Goal: Task Accomplishment & Management: Use online tool/utility

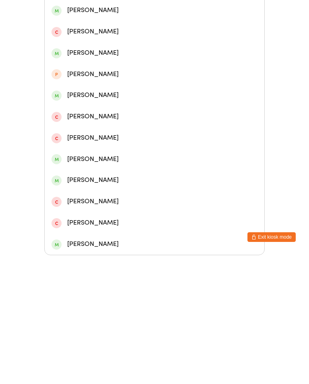
type input "Laayla"
click at [83, 91] on div "[PERSON_NAME]" at bounding box center [155, 96] width 206 height 11
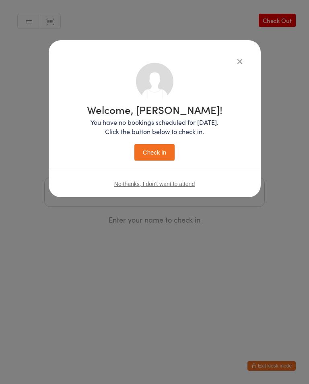
click at [151, 159] on button "Check in" at bounding box center [154, 152] width 40 height 17
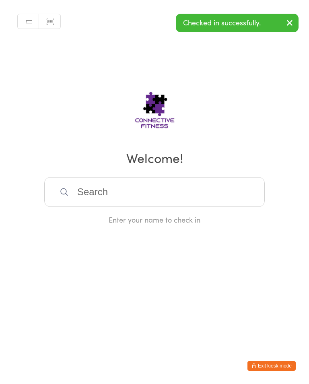
click at [214, 196] on input "search" at bounding box center [154, 192] width 221 height 30
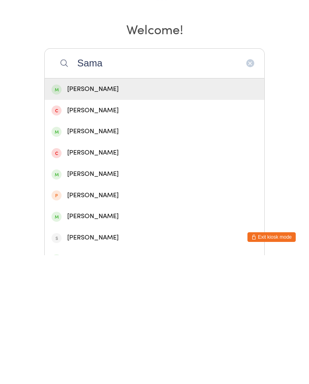
type input "Sama"
click at [96, 255] on div "[PERSON_NAME]" at bounding box center [155, 260] width 206 height 11
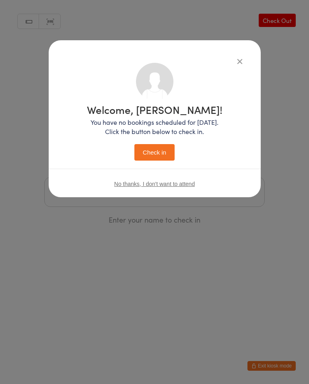
click at [150, 153] on button "Check in" at bounding box center [154, 152] width 40 height 17
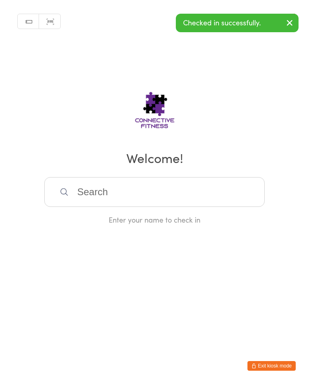
click at [112, 198] on input "search" at bounding box center [154, 192] width 221 height 30
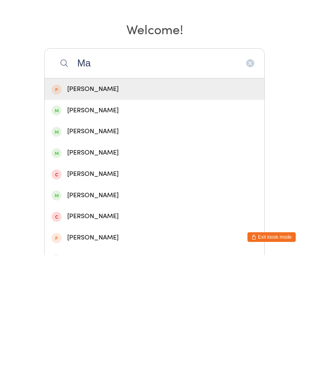
type input "Ma"
click at [108, 255] on div "[PERSON_NAME]" at bounding box center [155, 260] width 206 height 11
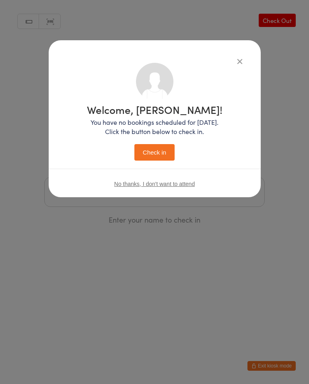
click at [150, 151] on button "Check in" at bounding box center [154, 152] width 40 height 17
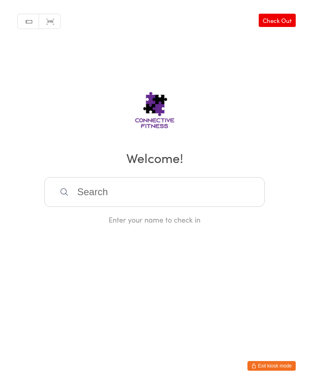
click at [184, 197] on input "search" at bounding box center [154, 192] width 221 height 30
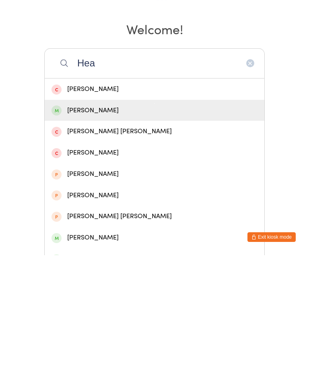
type input "Hea"
click at [125, 234] on div "[PERSON_NAME]" at bounding box center [155, 239] width 206 height 11
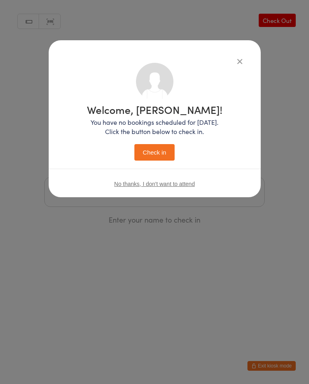
click at [161, 143] on div "Welcome, [PERSON_NAME]! You have no bookings scheduled for [DATE]. Click the bu…" at bounding box center [155, 132] width 136 height 56
click at [157, 147] on button "Check in" at bounding box center [154, 152] width 40 height 17
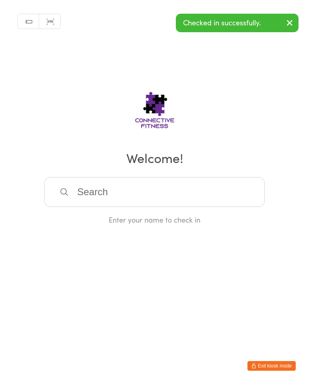
click at [221, 198] on input "search" at bounding box center [154, 192] width 221 height 30
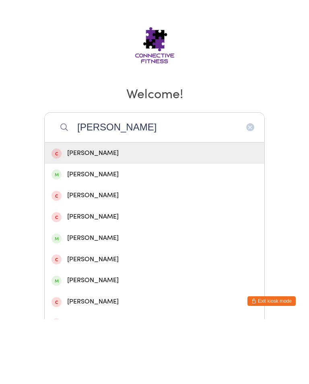
type input "[PERSON_NAME]"
click at [113, 234] on div "[PERSON_NAME]" at bounding box center [155, 239] width 206 height 11
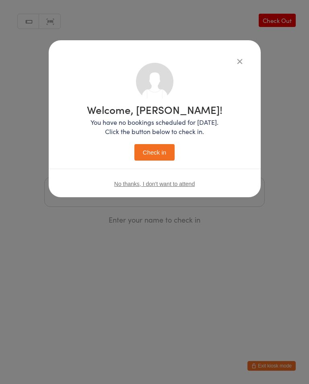
click at [157, 147] on button "Check in" at bounding box center [154, 152] width 40 height 17
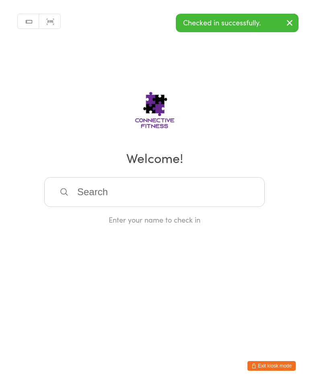
click at [112, 198] on input "search" at bounding box center [154, 192] width 221 height 30
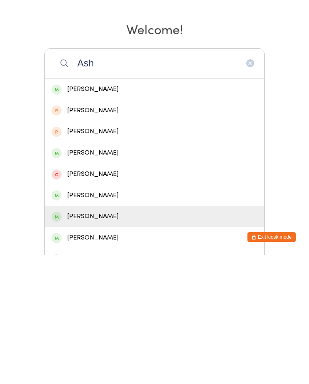
type input "Ash"
click at [102, 340] on div "[PERSON_NAME]" at bounding box center [155, 345] width 206 height 11
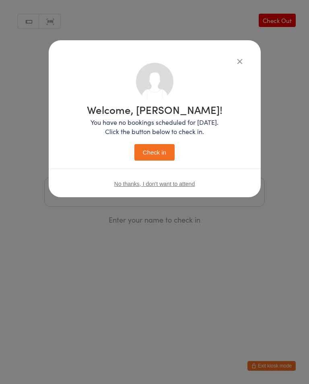
click at [155, 150] on button "Check in" at bounding box center [154, 152] width 40 height 17
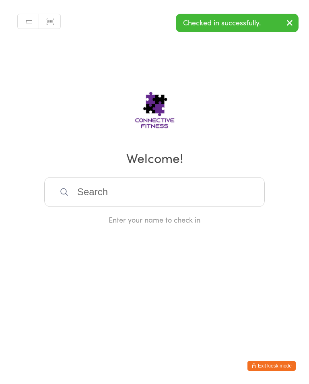
click at [88, 195] on input "search" at bounding box center [154, 192] width 221 height 30
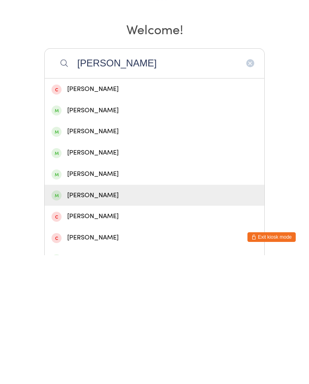
type input "[PERSON_NAME]"
click at [73, 319] on div "[PERSON_NAME]" at bounding box center [155, 324] width 206 height 11
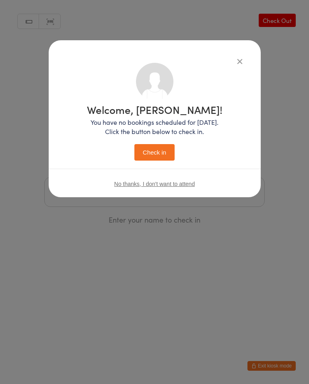
click at [150, 151] on button "Check in" at bounding box center [154, 152] width 40 height 17
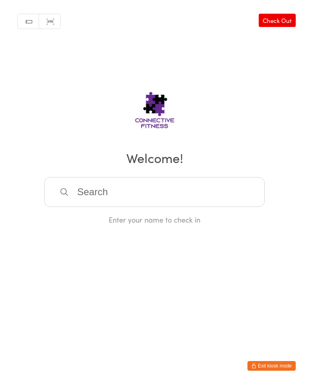
click at [122, 205] on input "search" at bounding box center [154, 192] width 221 height 30
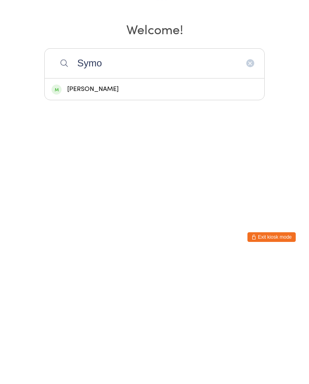
type input "Symo"
click at [81, 213] on div "[PERSON_NAME]" at bounding box center [155, 218] width 206 height 11
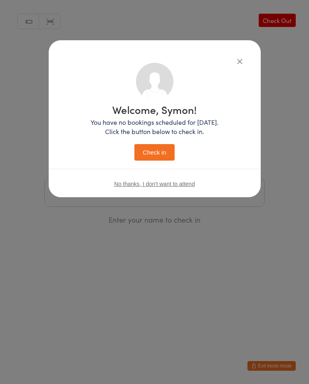
click at [151, 148] on button "Check in" at bounding box center [154, 152] width 40 height 17
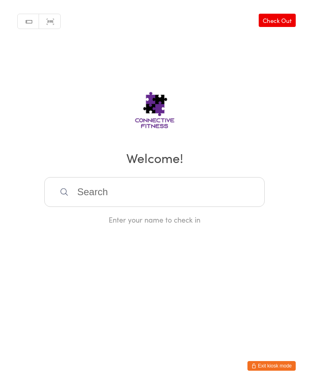
click at [207, 188] on input "search" at bounding box center [154, 192] width 221 height 30
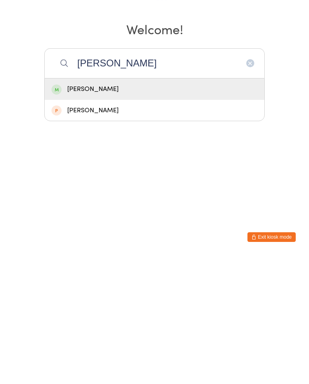
type input "[PERSON_NAME]"
click at [229, 213] on div "[PERSON_NAME]" at bounding box center [155, 218] width 206 height 11
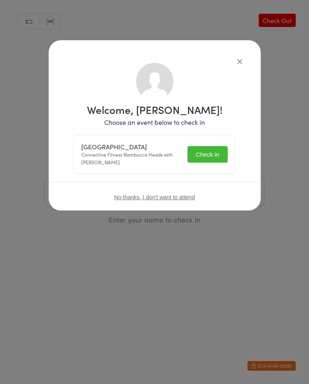
click at [214, 157] on button "Check in" at bounding box center [208, 154] width 40 height 17
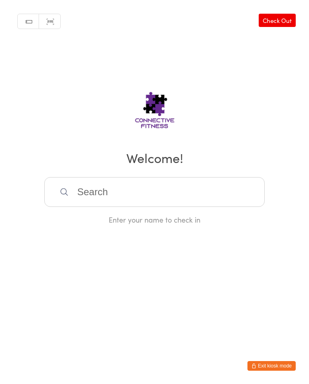
click at [84, 188] on input "search" at bounding box center [154, 192] width 221 height 30
click at [88, 177] on input "search" at bounding box center [154, 192] width 221 height 30
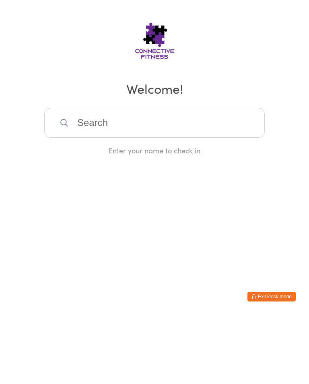
click at [89, 197] on html "You have now entered Kiosk Mode. Members will be able to check themselves in us…" at bounding box center [154, 192] width 309 height 384
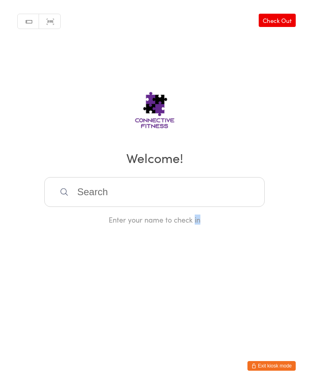
click at [75, 195] on input "search" at bounding box center [154, 192] width 221 height 30
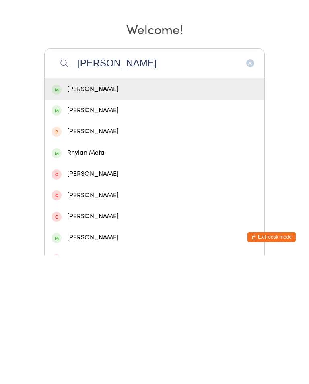
type input "[PERSON_NAME]"
click at [116, 213] on div "[PERSON_NAME]" at bounding box center [155, 218] width 206 height 11
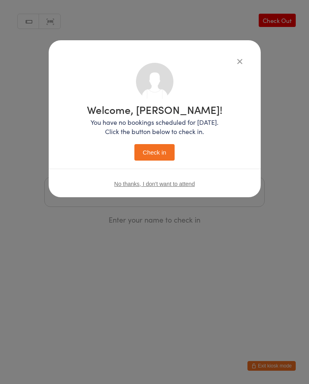
click at [237, 57] on icon "button" at bounding box center [240, 61] width 9 height 9
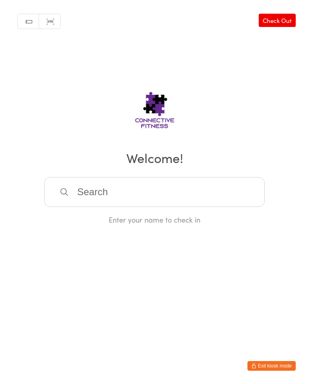
click at [112, 190] on input "search" at bounding box center [154, 192] width 221 height 30
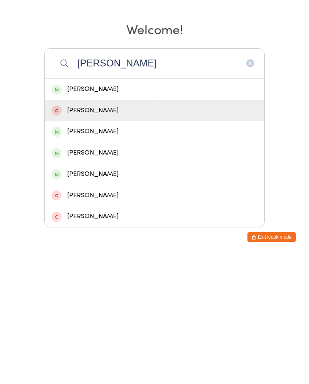
type input "[PERSON_NAME]"
click at [122, 234] on div "[PERSON_NAME]" at bounding box center [155, 239] width 206 height 11
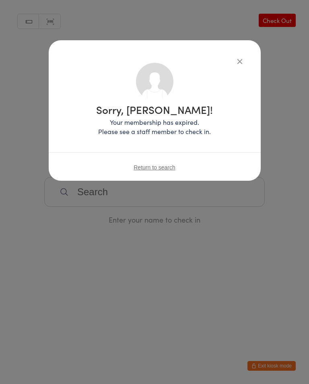
click at [236, 60] on icon "button" at bounding box center [240, 61] width 9 height 9
click at [236, 58] on icon "button" at bounding box center [240, 61] width 9 height 9
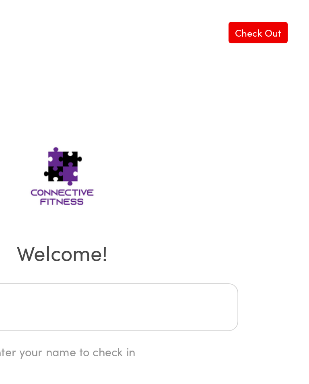
click at [99, 194] on input "search" at bounding box center [154, 192] width 221 height 30
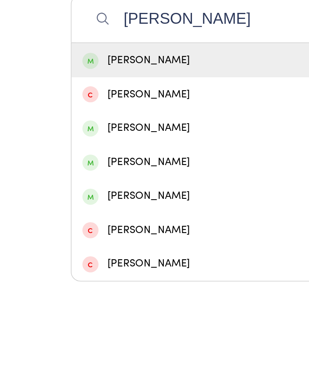
type input "[PERSON_NAME]"
click at [102, 213] on div "[PERSON_NAME]" at bounding box center [155, 218] width 206 height 11
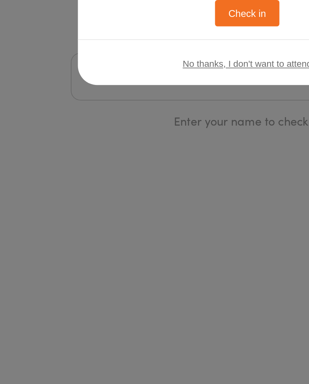
click at [161, 144] on button "Check in" at bounding box center [154, 152] width 40 height 17
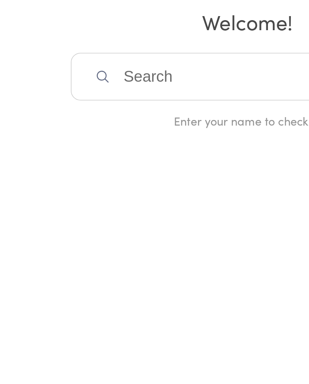
click at [127, 177] on input "search" at bounding box center [154, 192] width 221 height 30
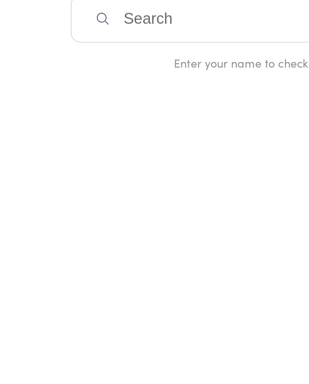
type input "P"
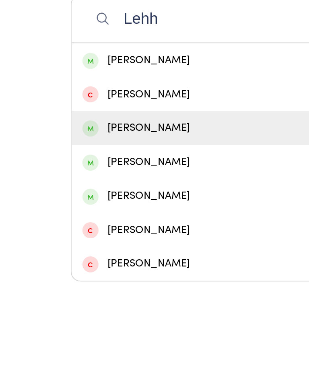
type input "Lehh"
click at [97, 255] on div "[PERSON_NAME]" at bounding box center [155, 260] width 206 height 11
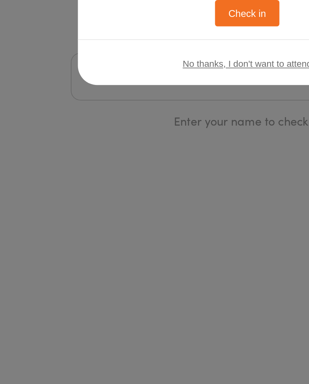
click at [163, 144] on button "Check in" at bounding box center [154, 152] width 40 height 17
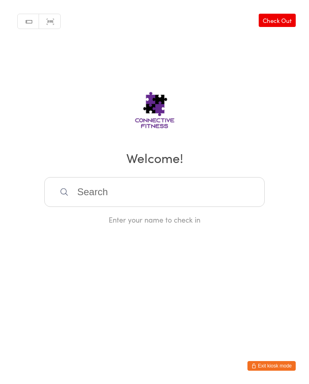
click at [118, 190] on input "search" at bounding box center [154, 192] width 221 height 30
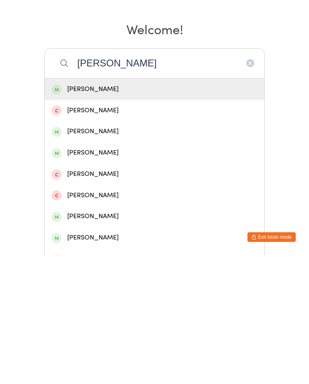
type input "[PERSON_NAME]"
click at [85, 213] on div "[PERSON_NAME]" at bounding box center [155, 218] width 206 height 11
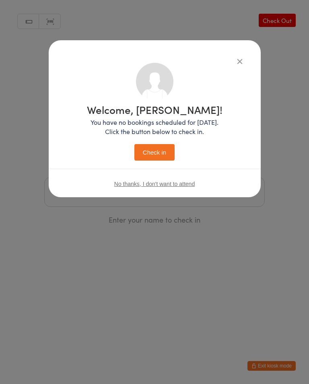
click at [149, 149] on button "Check in" at bounding box center [154, 152] width 40 height 17
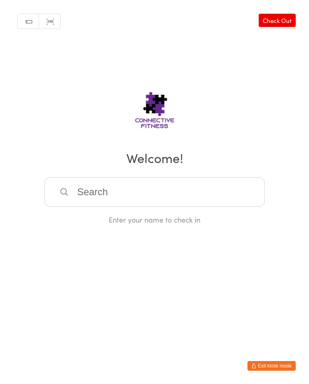
click at [166, 194] on input "search" at bounding box center [154, 192] width 221 height 30
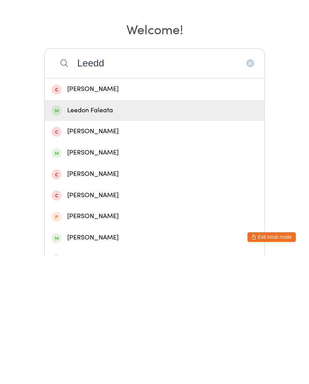
type input "Leedd"
click at [191, 234] on div "Leedon Faleata" at bounding box center [155, 239] width 206 height 11
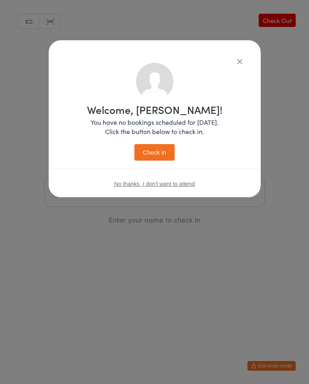
click at [158, 146] on button "Check in" at bounding box center [154, 152] width 40 height 17
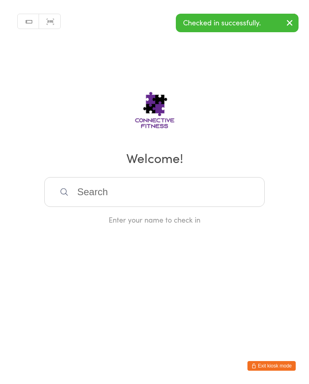
click at [156, 174] on div "Manual search Scanner input Check Out Welcome! Enter your name to check in" at bounding box center [154, 112] width 309 height 225
click at [123, 190] on input "search" at bounding box center [154, 192] width 221 height 30
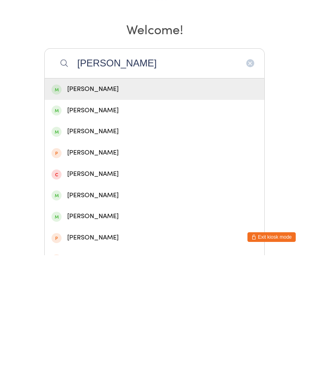
type input "[PERSON_NAME]"
click at [107, 213] on div "[PERSON_NAME]" at bounding box center [155, 218] width 206 height 11
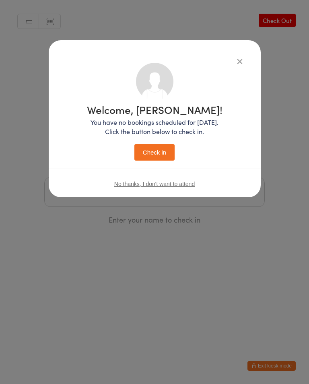
click at [164, 148] on button "Check in" at bounding box center [154, 152] width 40 height 17
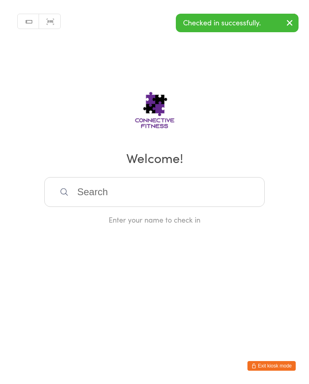
click at [213, 177] on div "Manual search Scanner input Check Out Welcome! Enter your name to check in" at bounding box center [154, 112] width 309 height 225
click at [229, 192] on input "search" at bounding box center [154, 192] width 221 height 30
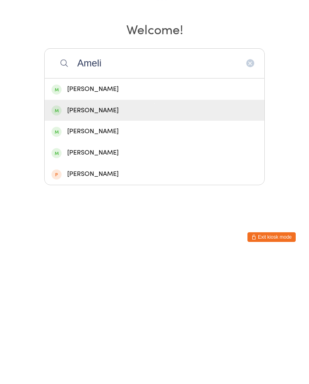
type input "Ameli"
click at [102, 234] on div "[PERSON_NAME]" at bounding box center [155, 239] width 206 height 11
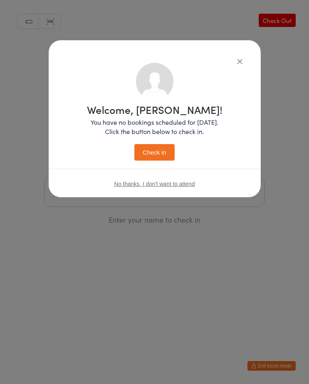
click at [172, 155] on button "Check in" at bounding box center [154, 152] width 40 height 17
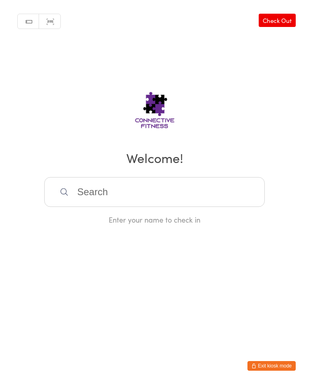
click at [133, 205] on input "search" at bounding box center [154, 192] width 221 height 30
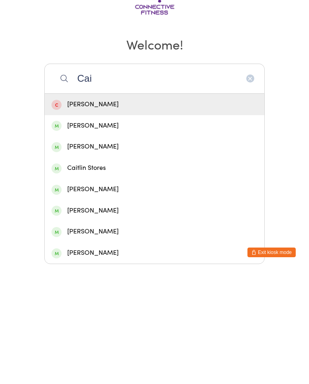
type input "Cai"
click at [109, 298] on div "[PERSON_NAME]" at bounding box center [155, 303] width 206 height 11
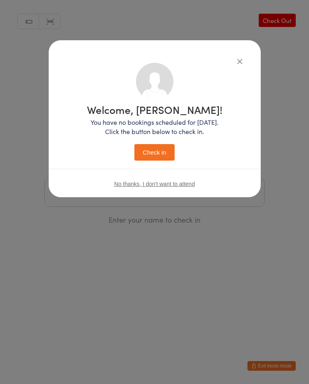
click at [158, 151] on button "Check in" at bounding box center [154, 152] width 40 height 17
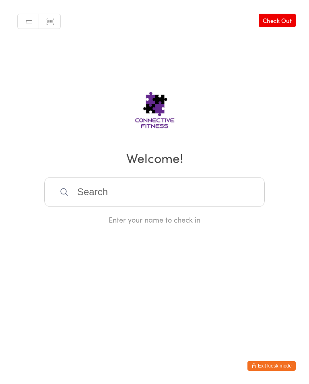
click at [186, 196] on input "search" at bounding box center [154, 192] width 221 height 30
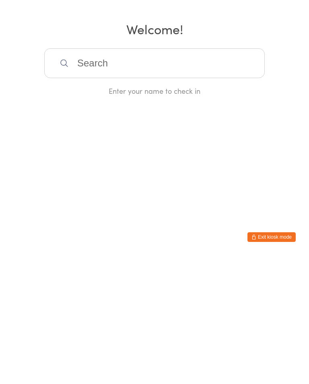
type input "E"
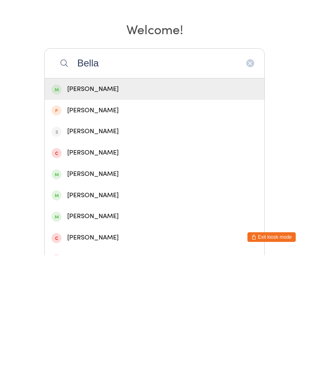
type input "Bella"
click at [112, 213] on div "[PERSON_NAME]" at bounding box center [155, 218] width 206 height 11
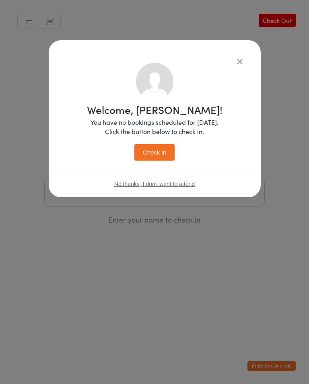
click at [154, 152] on button "Check in" at bounding box center [154, 152] width 40 height 17
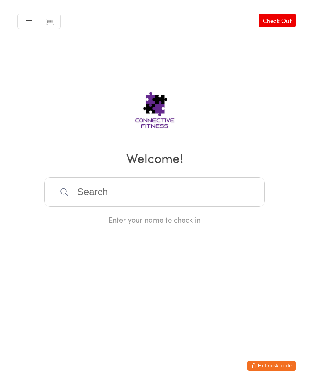
click at [103, 189] on input "search" at bounding box center [154, 192] width 221 height 30
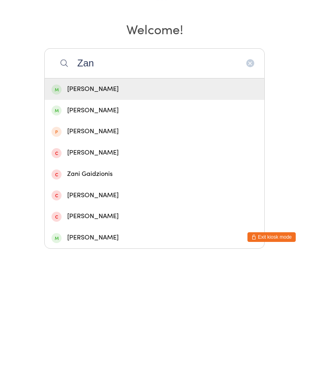
type input "Zan"
click at [122, 213] on div "[PERSON_NAME]" at bounding box center [155, 218] width 206 height 11
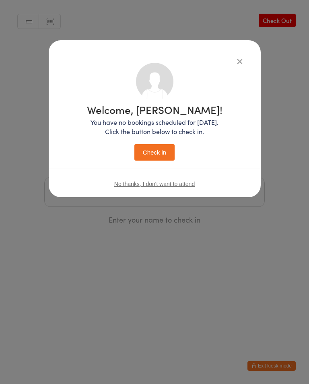
click at [161, 153] on button "Check in" at bounding box center [154, 152] width 40 height 17
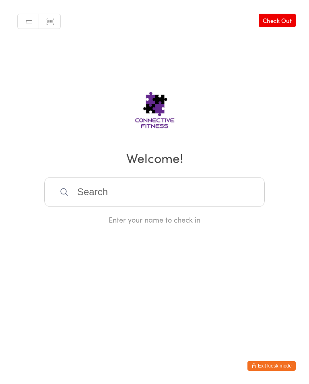
click at [171, 191] on input "search" at bounding box center [154, 192] width 221 height 30
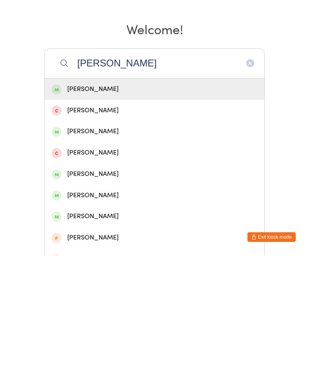
type input "[PERSON_NAME]"
click at [94, 255] on div "[PERSON_NAME]" at bounding box center [155, 260] width 206 height 11
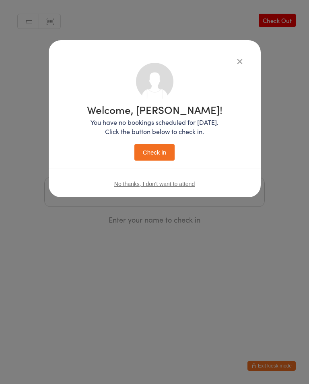
click at [151, 153] on button "Check in" at bounding box center [154, 152] width 40 height 17
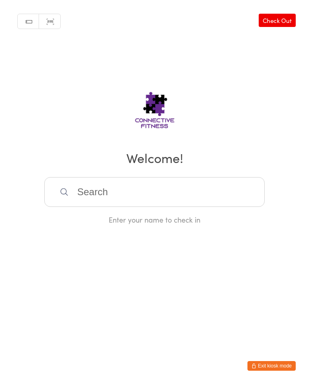
click at [213, 195] on input "search" at bounding box center [154, 192] width 221 height 30
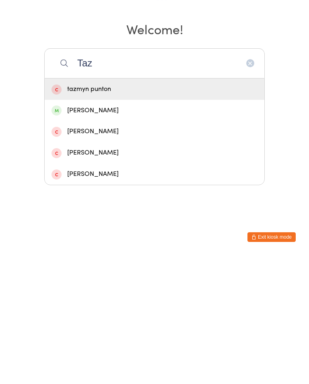
type input "Taz"
click at [132, 234] on div "[PERSON_NAME]" at bounding box center [155, 239] width 206 height 11
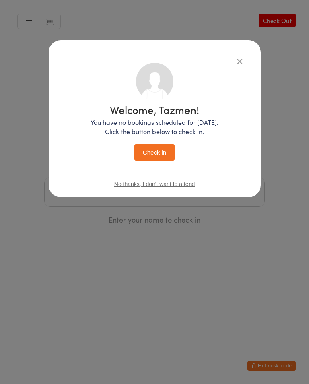
click at [240, 60] on icon "button" at bounding box center [240, 61] width 9 height 9
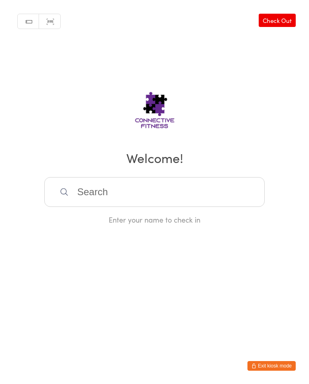
click at [159, 155] on h2 "Welcome!" at bounding box center [154, 158] width 293 height 18
click at [116, 202] on input "search" at bounding box center [154, 192] width 221 height 30
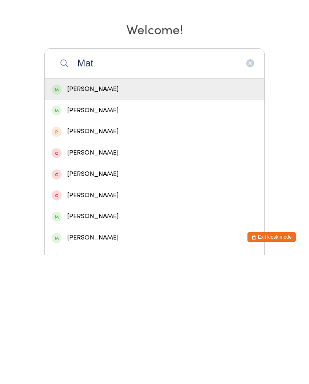
type input "Mat"
click at [101, 213] on div "[PERSON_NAME]" at bounding box center [155, 218] width 206 height 11
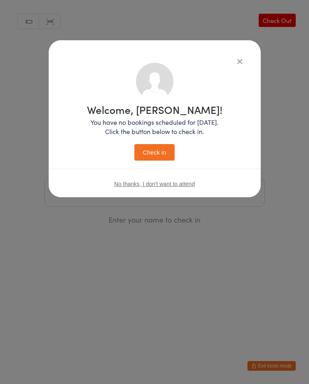
click at [159, 153] on button "Check in" at bounding box center [154, 152] width 40 height 17
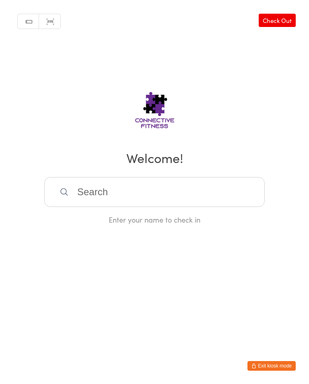
click at [188, 188] on input "search" at bounding box center [154, 192] width 221 height 30
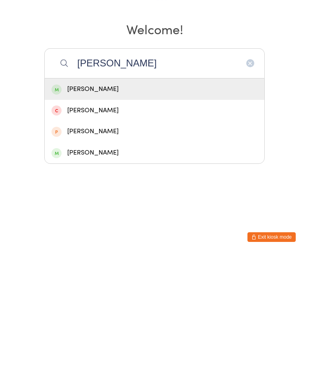
type input "[PERSON_NAME]"
click at [187, 207] on div "[PERSON_NAME]" at bounding box center [155, 217] width 220 height 21
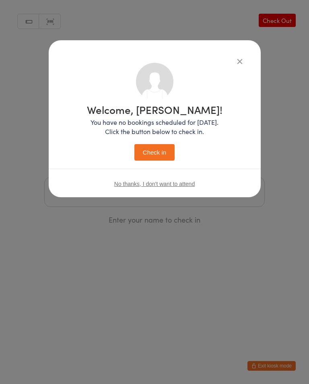
click at [157, 155] on button "Check in" at bounding box center [154, 152] width 40 height 17
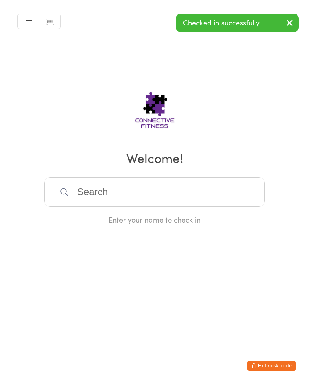
click at [264, 313] on html "You have now entered Kiosk Mode. Members will be able to check themselves in us…" at bounding box center [154, 192] width 309 height 384
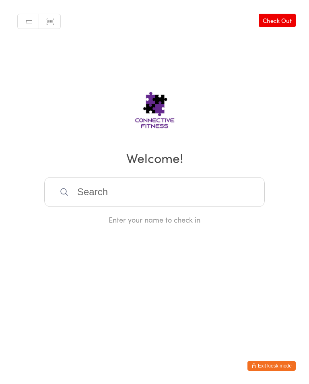
click at [120, 185] on input "search" at bounding box center [154, 192] width 221 height 30
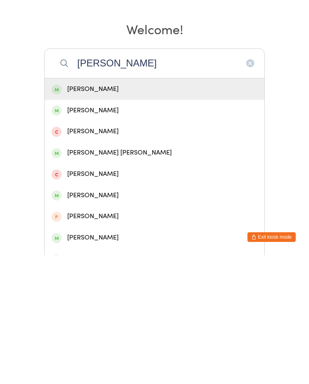
type input "[PERSON_NAME]"
click at [98, 213] on div "[PERSON_NAME]" at bounding box center [155, 218] width 206 height 11
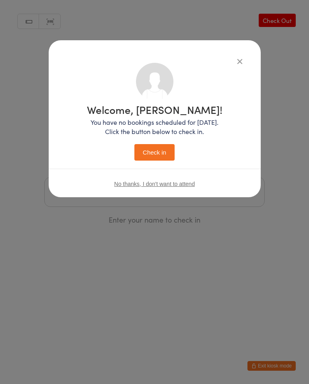
click at [157, 156] on button "Check in" at bounding box center [154, 152] width 40 height 17
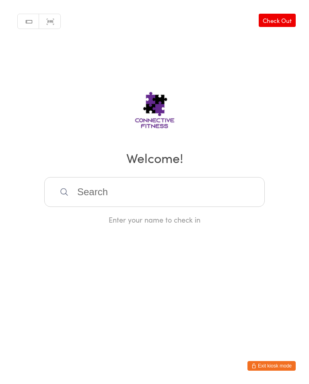
click at [159, 207] on input "search" at bounding box center [154, 192] width 221 height 30
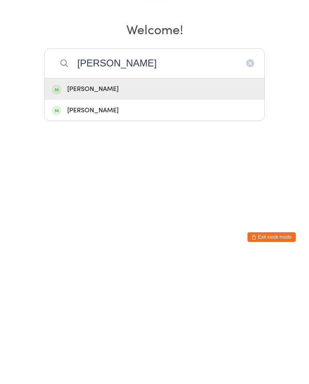
type input "[PERSON_NAME]"
click at [130, 234] on div "[PERSON_NAME]" at bounding box center [155, 239] width 206 height 11
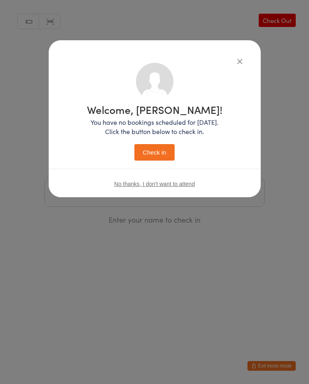
click at [160, 156] on button "Check in" at bounding box center [154, 152] width 40 height 17
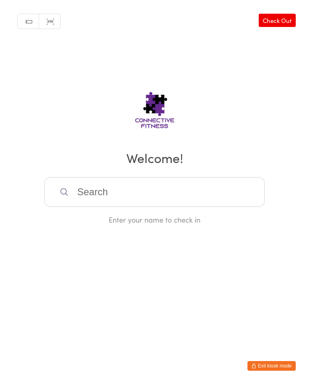
click at [159, 207] on input "search" at bounding box center [154, 192] width 221 height 30
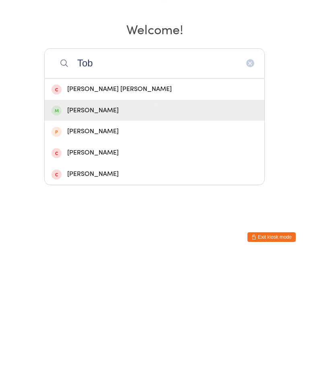
type input "Tob"
click at [150, 234] on div "[PERSON_NAME]" at bounding box center [155, 239] width 206 height 11
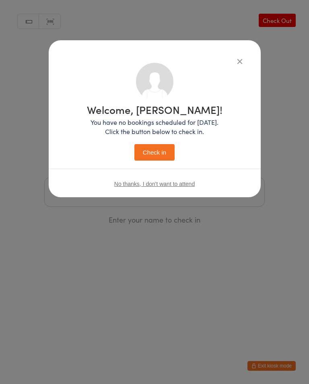
click at [162, 156] on button "Check in" at bounding box center [154, 152] width 40 height 17
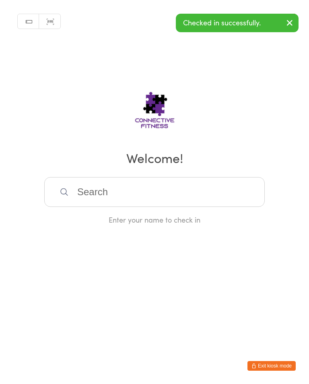
click at [184, 186] on input "search" at bounding box center [154, 192] width 221 height 30
click at [186, 187] on input "search" at bounding box center [154, 192] width 221 height 30
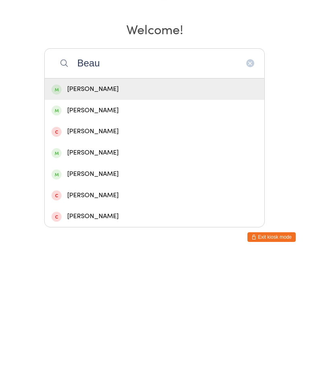
type input "Beau"
click at [159, 213] on div "[PERSON_NAME]" at bounding box center [155, 218] width 206 height 11
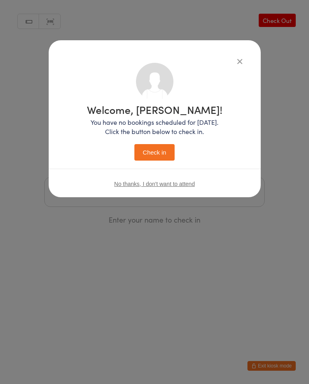
click at [161, 154] on button "Check in" at bounding box center [154, 152] width 40 height 17
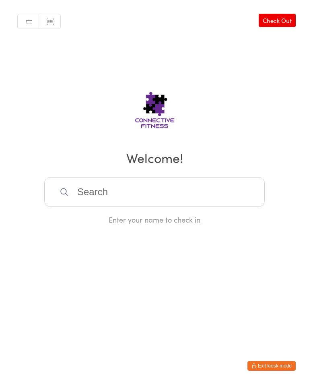
click at [159, 198] on input "search" at bounding box center [154, 192] width 221 height 30
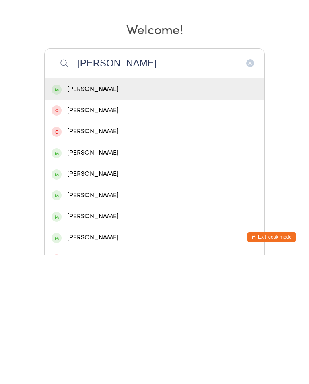
type input "[PERSON_NAME]"
click at [143, 213] on div "[PERSON_NAME]" at bounding box center [155, 218] width 206 height 11
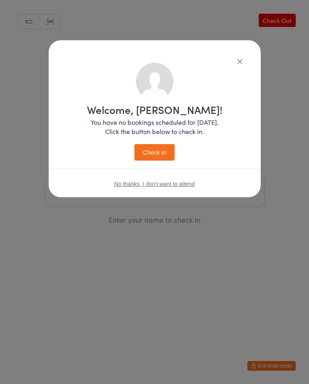
click at [157, 156] on button "Check in" at bounding box center [154, 152] width 40 height 17
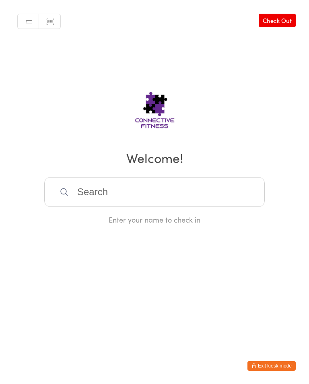
click at [147, 189] on input "search" at bounding box center [154, 192] width 221 height 30
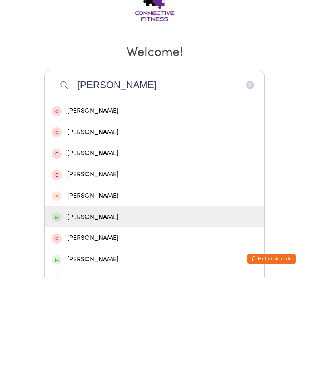
type input "[PERSON_NAME]"
click at [94, 314] on div "[PERSON_NAME]" at bounding box center [155, 324] width 220 height 21
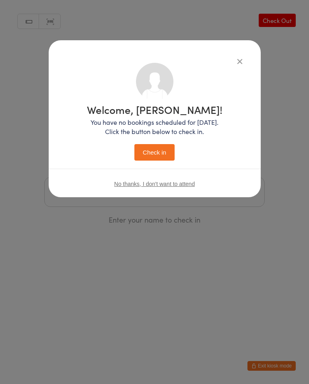
click at [159, 154] on button "Check in" at bounding box center [154, 152] width 40 height 17
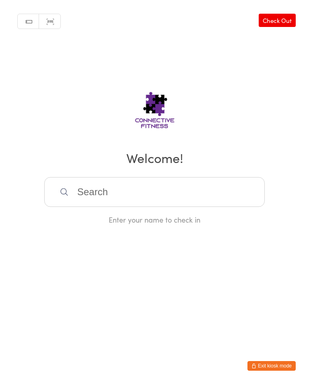
click at [175, 182] on input "search" at bounding box center [154, 192] width 221 height 30
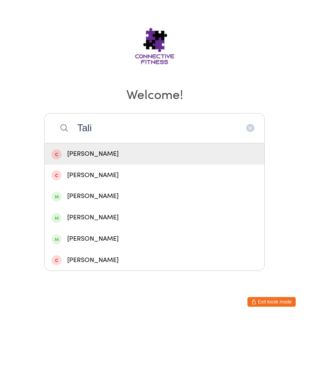
type input "Tali"
click at [118, 276] on div "[PERSON_NAME]" at bounding box center [155, 281] width 206 height 11
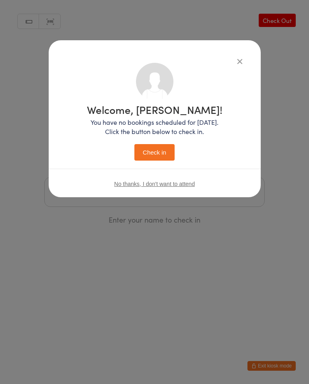
click at [167, 156] on button "Check in" at bounding box center [154, 152] width 40 height 17
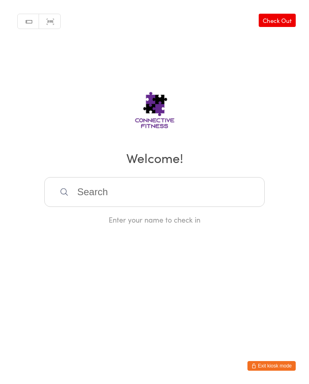
click at [132, 198] on input "search" at bounding box center [154, 192] width 221 height 30
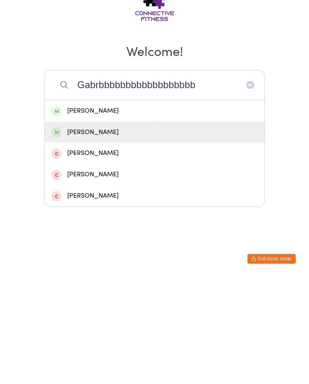
type input "Gabrbbbbbbbbbbbbbbbbbb"
click at [89, 234] on div "[PERSON_NAME]" at bounding box center [155, 239] width 206 height 11
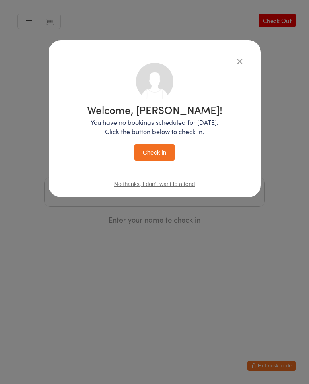
click at [153, 152] on button "Check in" at bounding box center [154, 152] width 40 height 17
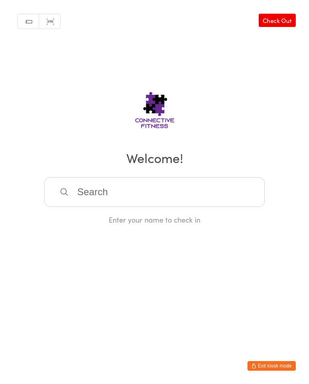
click at [129, 194] on input "search" at bounding box center [154, 192] width 221 height 30
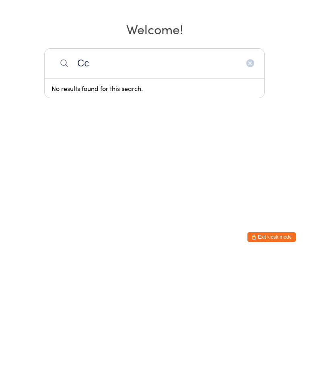
type input "C"
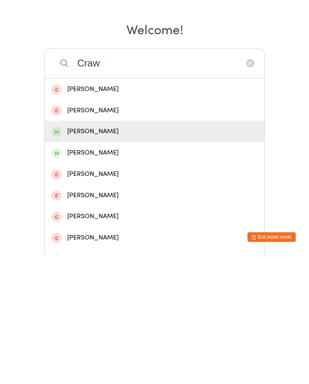
type input "Craw"
click at [90, 255] on div "[PERSON_NAME]" at bounding box center [155, 260] width 206 height 11
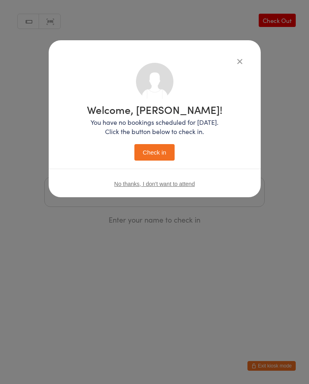
click at [154, 152] on button "Check in" at bounding box center [154, 152] width 40 height 17
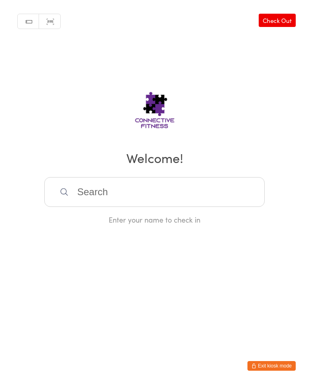
click at [106, 192] on input "search" at bounding box center [154, 192] width 221 height 30
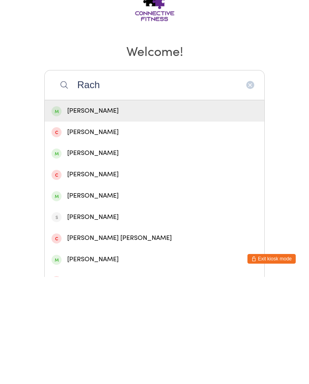
click at [145, 177] on input "Rach" at bounding box center [154, 192] width 221 height 30
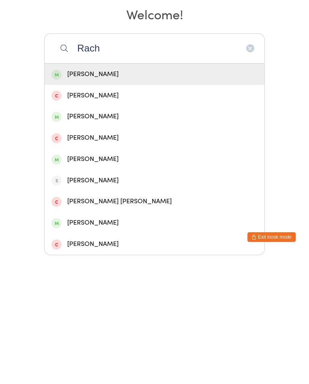
scroll to position [22, 0]
type input "Rach"
click at [172, 198] on div "[PERSON_NAME]" at bounding box center [155, 203] width 206 height 11
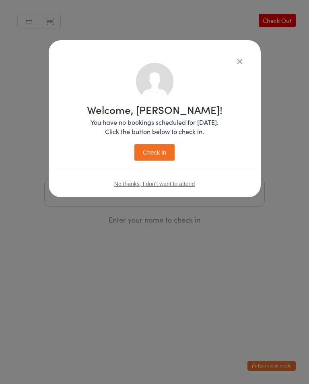
click at [156, 154] on button "Check in" at bounding box center [154, 152] width 40 height 17
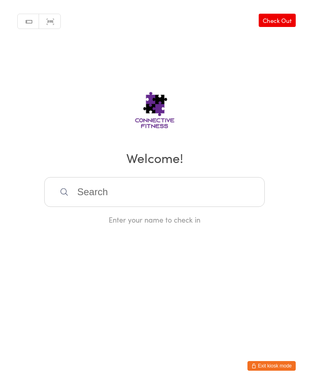
click at [71, 188] on input "search" at bounding box center [154, 192] width 221 height 30
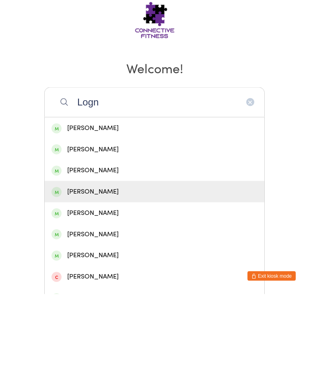
type input "Logn"
click at [82, 276] on div "[PERSON_NAME]" at bounding box center [155, 281] width 206 height 11
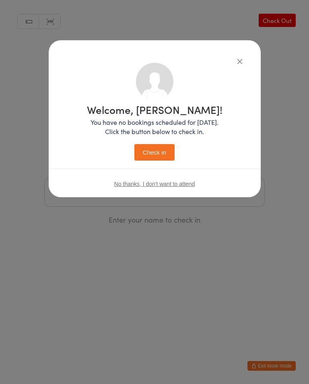
click at [149, 156] on button "Check in" at bounding box center [154, 152] width 40 height 17
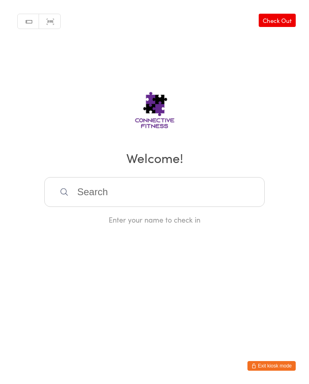
click at [92, 195] on input "search" at bounding box center [154, 192] width 221 height 30
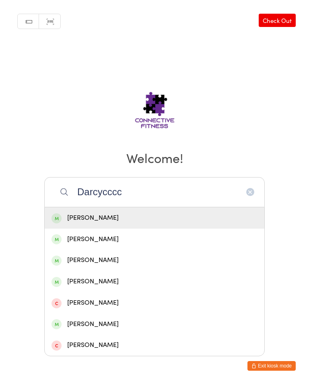
type input "Darcycccc"
click at [176, 222] on div "[PERSON_NAME]" at bounding box center [155, 218] width 206 height 11
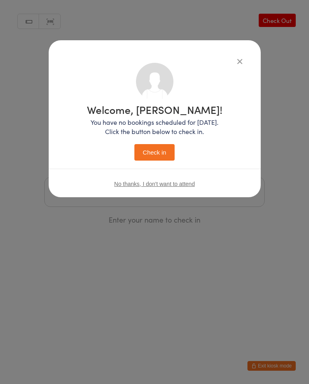
click at [158, 152] on button "Check in" at bounding box center [154, 152] width 40 height 17
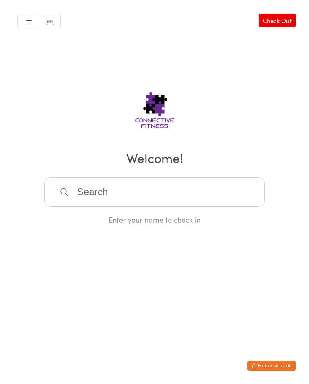
click at [123, 188] on input "search" at bounding box center [154, 192] width 221 height 30
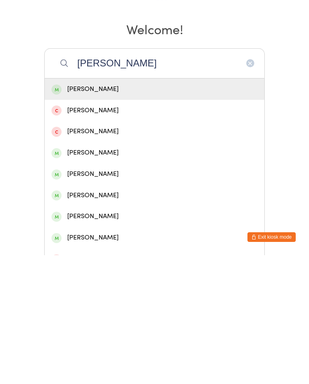
type input "[PERSON_NAME]"
click at [81, 213] on div "[PERSON_NAME]" at bounding box center [155, 218] width 206 height 11
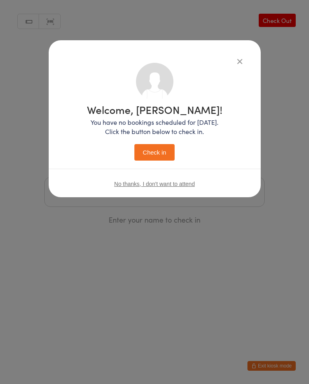
click at [155, 152] on button "Check in" at bounding box center [154, 152] width 40 height 17
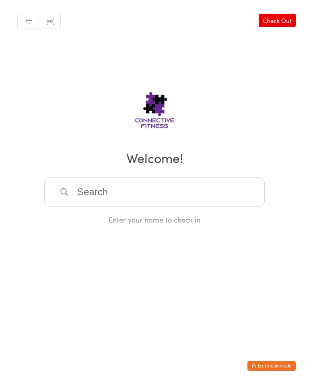
click at [201, 190] on input "search" at bounding box center [154, 192] width 221 height 30
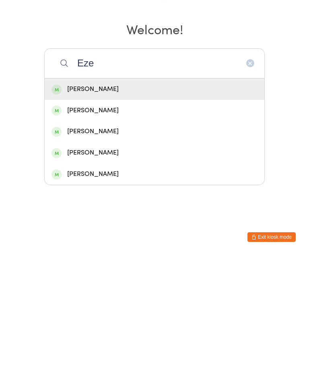
type input "Eze"
click at [170, 298] on div "[PERSON_NAME]" at bounding box center [155, 303] width 206 height 11
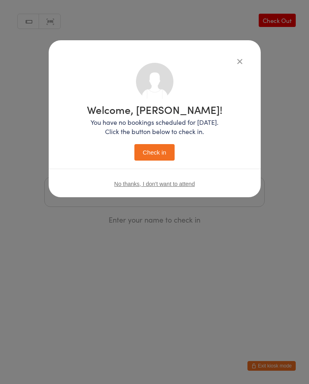
click at [172, 152] on button "Check in" at bounding box center [154, 152] width 40 height 17
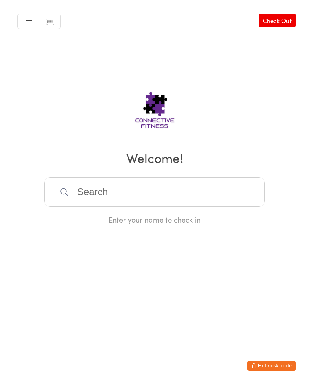
click at [101, 196] on input "search" at bounding box center [154, 192] width 221 height 30
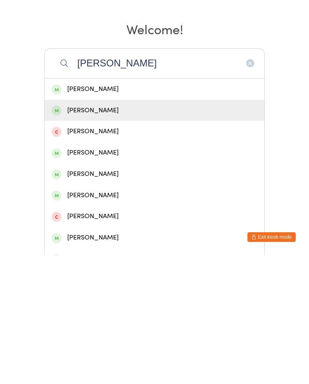
type input "[PERSON_NAME]"
click at [124, 234] on div "[PERSON_NAME]" at bounding box center [155, 239] width 206 height 11
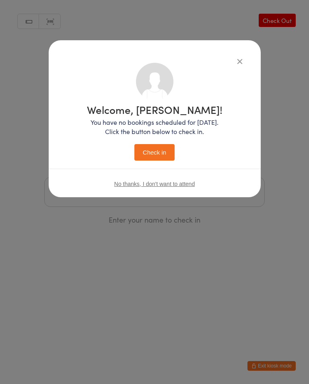
click at [161, 150] on button "Check in" at bounding box center [154, 152] width 40 height 17
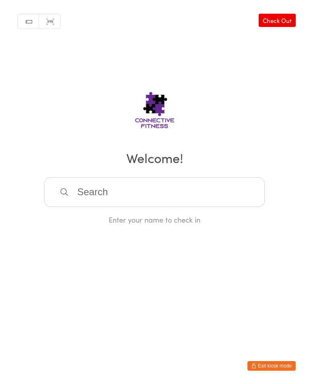
click at [103, 196] on input "search" at bounding box center [154, 192] width 221 height 30
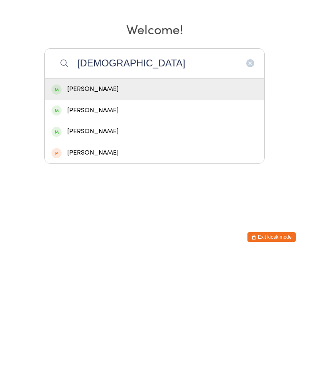
type input "[DEMOGRAPHIC_DATA]"
click at [83, 213] on div "[PERSON_NAME]" at bounding box center [155, 218] width 206 height 11
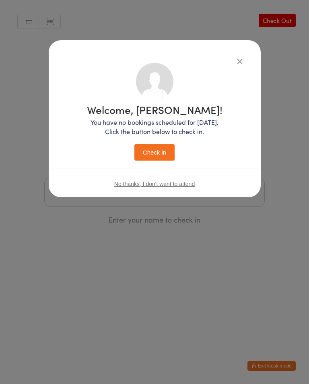
click at [151, 157] on button "Check in" at bounding box center [154, 152] width 40 height 17
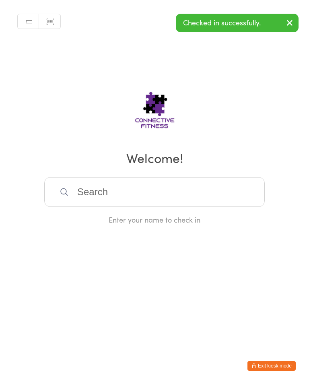
click at [164, 181] on input "search" at bounding box center [154, 192] width 221 height 30
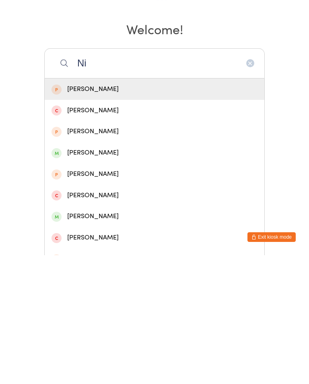
type input "N"
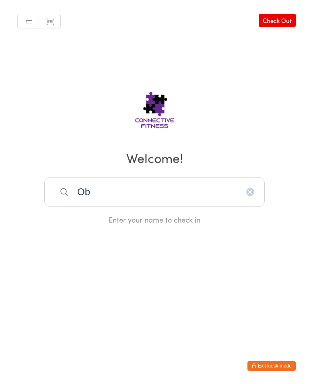
type input "O"
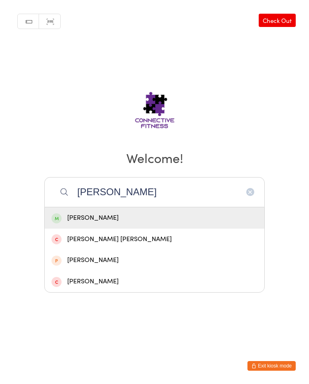
type input "[PERSON_NAME]"
click at [150, 221] on div "[PERSON_NAME]" at bounding box center [155, 218] width 206 height 11
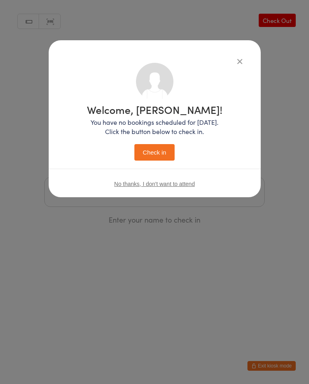
click at [164, 155] on button "Check in" at bounding box center [154, 152] width 40 height 17
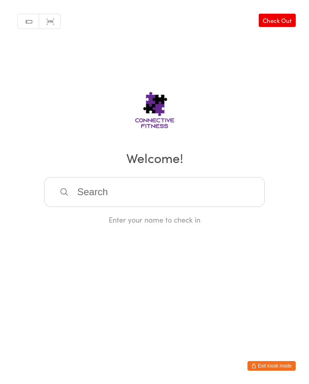
click at [197, 200] on input "search" at bounding box center [154, 192] width 221 height 30
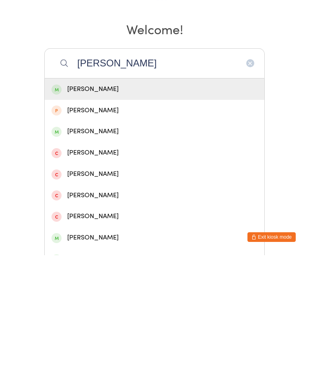
type input "[PERSON_NAME]"
click at [108, 213] on div "[PERSON_NAME]" at bounding box center [155, 218] width 206 height 11
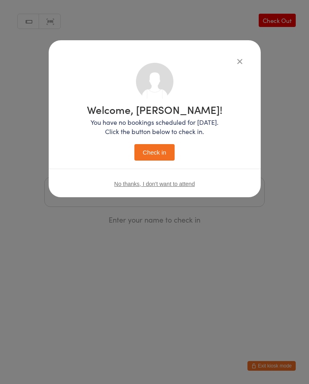
click at [164, 154] on button "Check in" at bounding box center [154, 152] width 40 height 17
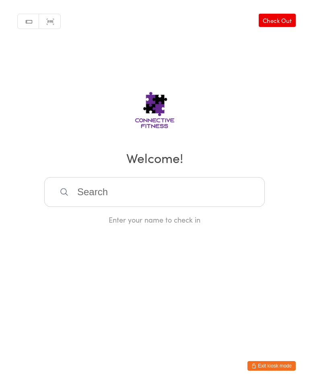
click at [277, 19] on link "Check Out" at bounding box center [277, 20] width 37 height 13
click at [101, 192] on input "search" at bounding box center [154, 192] width 221 height 30
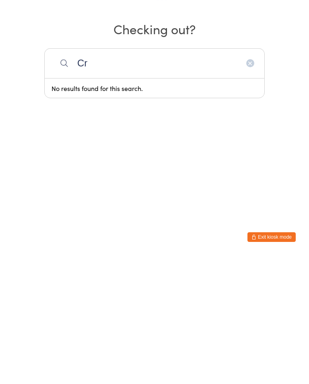
type input "C"
type input "F"
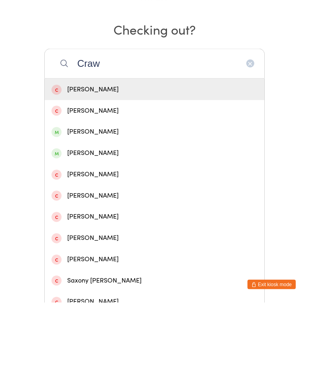
scroll to position [48, 0]
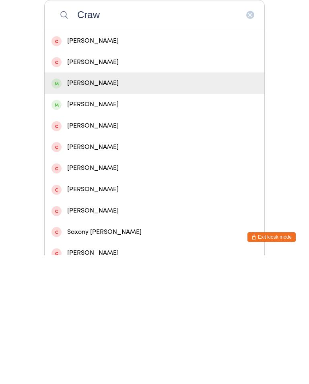
type input "Craw"
click at [83, 207] on div "[PERSON_NAME]" at bounding box center [155, 212] width 206 height 11
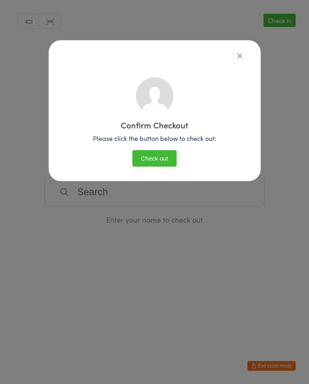
click at [156, 159] on button "Check out" at bounding box center [154, 158] width 44 height 17
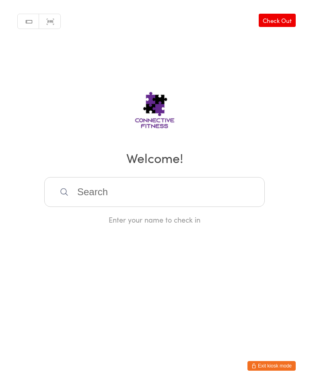
click at [125, 201] on input "search" at bounding box center [154, 192] width 221 height 30
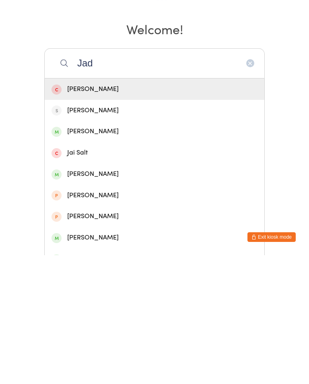
type input "Jad"
click at [123, 250] on div "[PERSON_NAME]" at bounding box center [155, 260] width 220 height 21
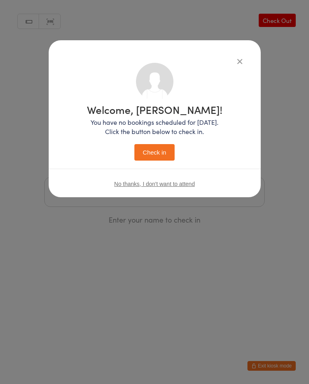
click at [160, 152] on button "Check in" at bounding box center [154, 152] width 40 height 17
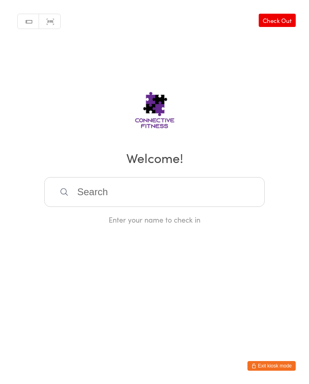
click at [170, 177] on div "Manual search Scanner input Check Out Welcome! Enter your name to check in" at bounding box center [154, 112] width 309 height 225
click at [155, 188] on input "search" at bounding box center [154, 192] width 221 height 30
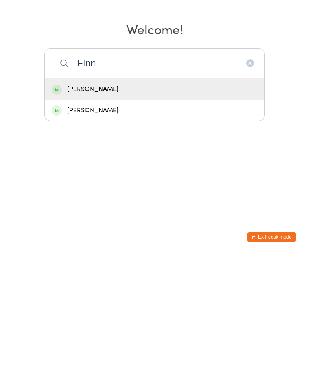
type input "Flnn"
click at [113, 213] on div "[PERSON_NAME]" at bounding box center [155, 218] width 206 height 11
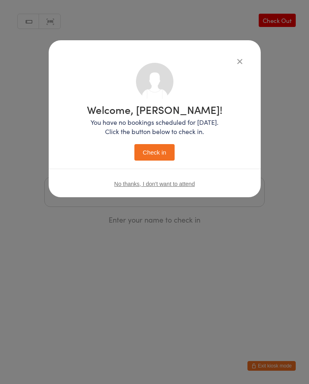
click at [166, 161] on button "Check in" at bounding box center [154, 152] width 40 height 17
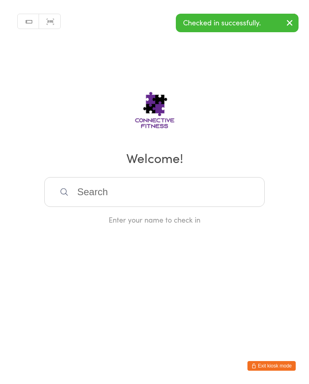
click at [105, 192] on input "search" at bounding box center [154, 192] width 221 height 30
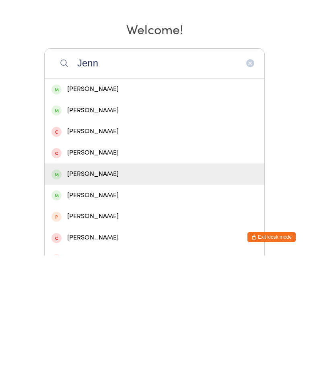
type input "Jenn"
click at [78, 298] on div "[PERSON_NAME]" at bounding box center [155, 303] width 206 height 11
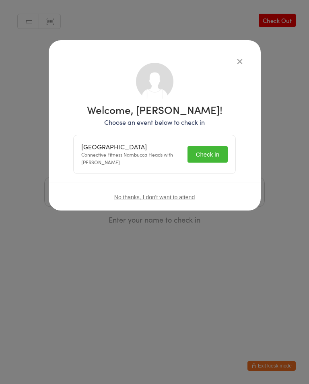
click at [208, 153] on button "Check in" at bounding box center [208, 154] width 40 height 17
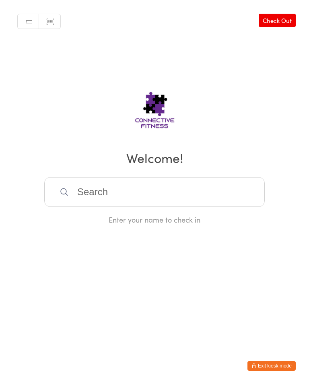
click at [240, 198] on input "search" at bounding box center [154, 192] width 221 height 30
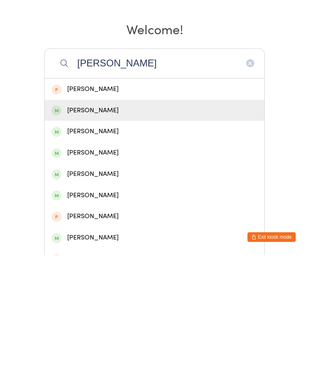
type input "[PERSON_NAME]"
click at [95, 234] on div "[PERSON_NAME]" at bounding box center [155, 239] width 206 height 11
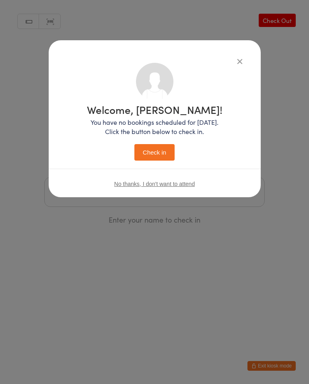
click at [156, 151] on button "Check in" at bounding box center [154, 152] width 40 height 17
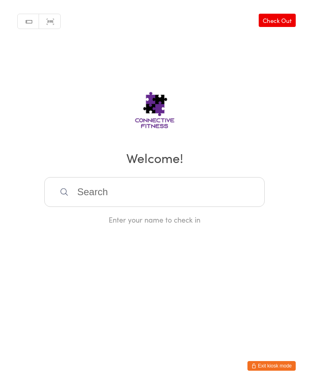
click at [127, 200] on input "search" at bounding box center [154, 192] width 221 height 30
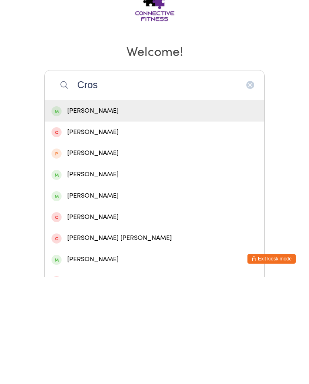
type input "Cros"
click at [133, 276] on div "[PERSON_NAME]" at bounding box center [155, 281] width 206 height 11
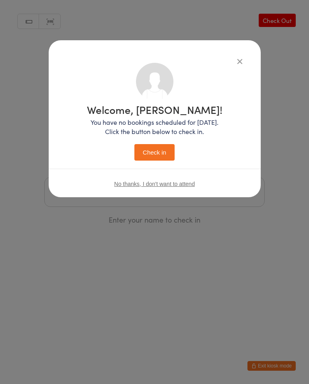
click at [166, 146] on button "Check in" at bounding box center [154, 152] width 40 height 17
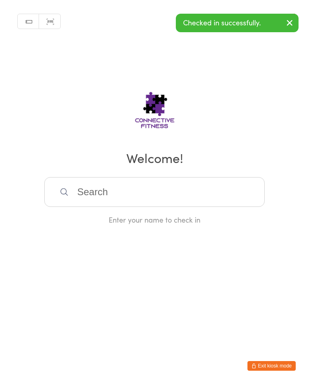
click at [148, 197] on input "search" at bounding box center [154, 192] width 221 height 30
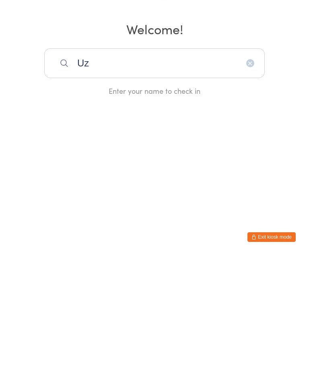
type input "U"
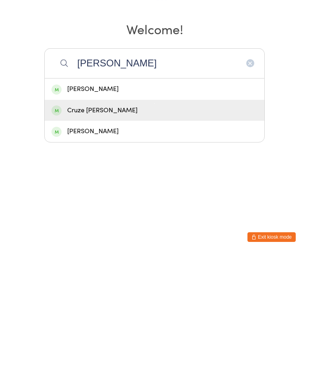
type input "[PERSON_NAME]"
click at [134, 234] on div "Cruze [PERSON_NAME]" at bounding box center [155, 239] width 206 height 11
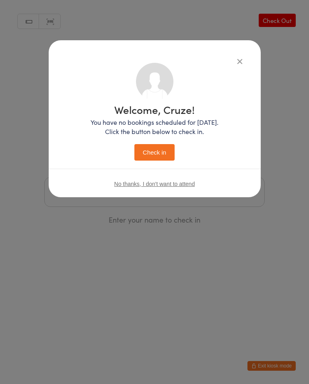
click at [153, 155] on button "Check in" at bounding box center [154, 152] width 40 height 17
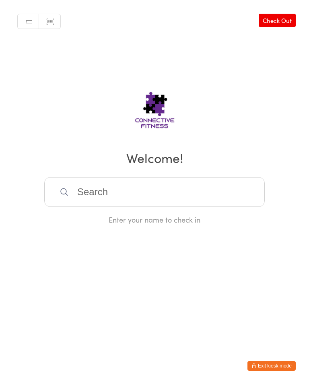
click at [122, 199] on input "search" at bounding box center [154, 192] width 221 height 30
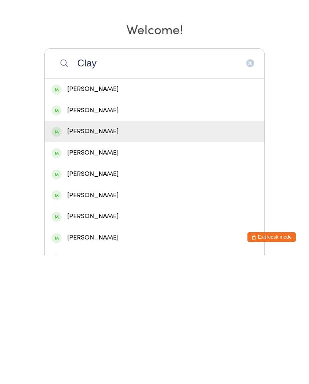
type input "Clay"
click at [95, 255] on div "[PERSON_NAME]" at bounding box center [155, 260] width 206 height 11
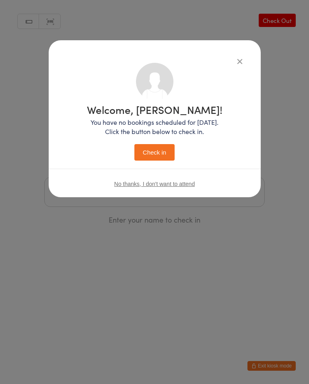
click at [161, 155] on button "Check in" at bounding box center [154, 152] width 40 height 17
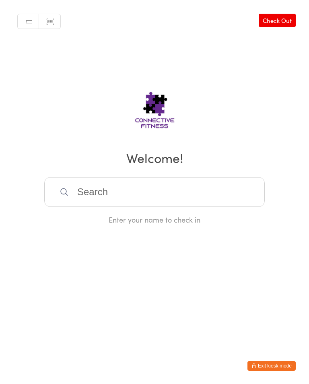
click at [201, 200] on input "search" at bounding box center [154, 192] width 221 height 30
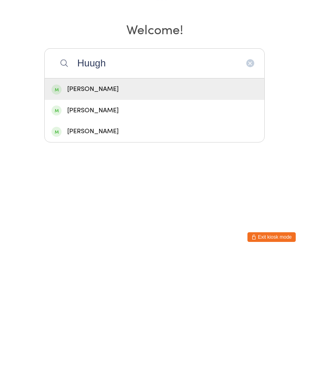
type input "Huugh"
click at [159, 213] on div "[PERSON_NAME]" at bounding box center [155, 218] width 206 height 11
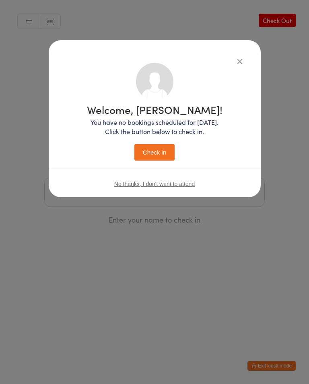
click at [156, 152] on button "Check in" at bounding box center [154, 152] width 40 height 17
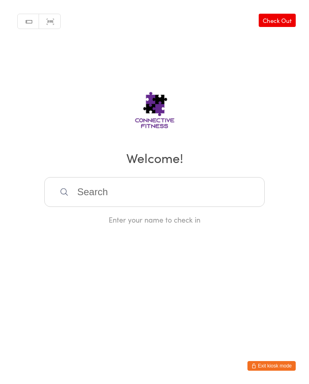
click at [290, 23] on link "Check Out" at bounding box center [277, 20] width 37 height 13
click at [219, 206] on input "search" at bounding box center [154, 192] width 221 height 30
click at [218, 204] on input "search" at bounding box center [154, 192] width 221 height 30
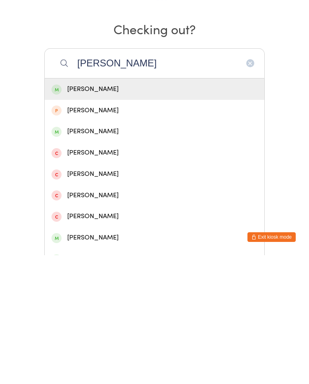
type input "[PERSON_NAME]"
click at [97, 213] on div "[PERSON_NAME]" at bounding box center [155, 218] width 206 height 11
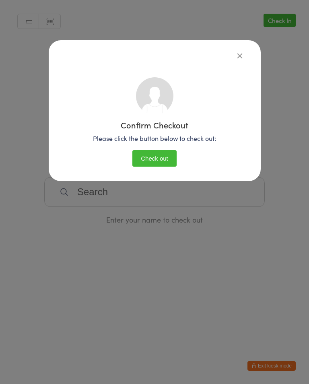
click at [159, 161] on button "Check out" at bounding box center [154, 158] width 44 height 17
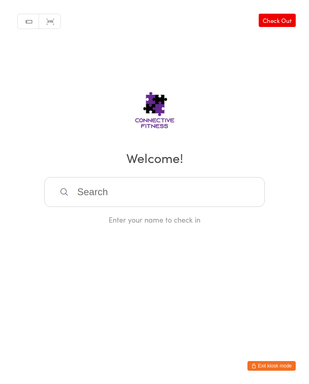
click at [277, 27] on link "Check Out" at bounding box center [277, 20] width 37 height 13
click at [167, 192] on input "search" at bounding box center [154, 192] width 221 height 30
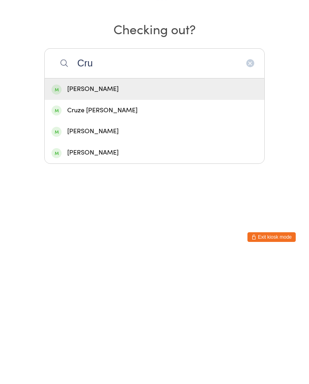
type input "Cru"
click at [138, 234] on div "Cruze [PERSON_NAME]" at bounding box center [155, 239] width 206 height 11
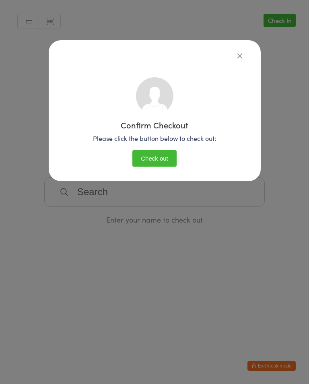
click at [166, 151] on button "Check out" at bounding box center [154, 158] width 44 height 17
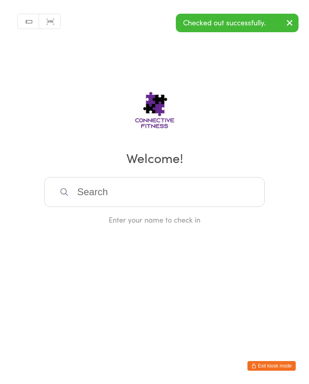
click at [191, 192] on input "search" at bounding box center [154, 192] width 221 height 30
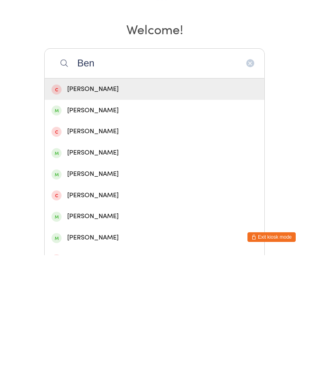
type input "Be"
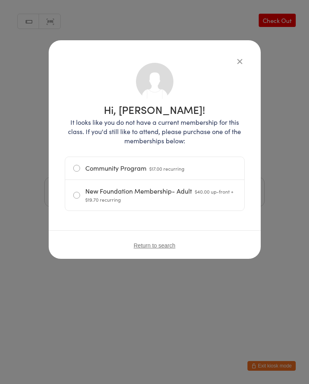
click at [296, 289] on div "Hi, [PERSON_NAME]! It looks like you do not have a current membership for this …" at bounding box center [154, 192] width 309 height 384
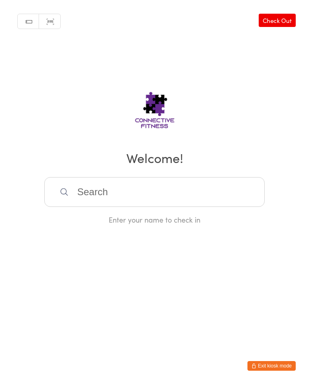
click at [284, 17] on link "Check Out" at bounding box center [277, 20] width 37 height 13
click at [212, 190] on input "search" at bounding box center [154, 192] width 221 height 30
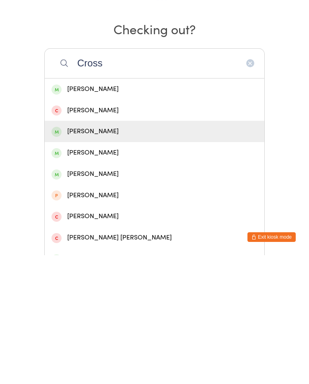
type input "Cross"
click at [122, 255] on div "[PERSON_NAME]" at bounding box center [155, 260] width 206 height 11
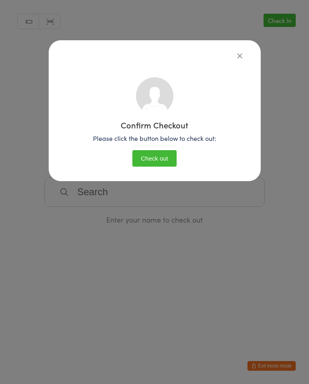
click at [164, 157] on button "Check out" at bounding box center [154, 158] width 44 height 17
